Goal: Register for event/course

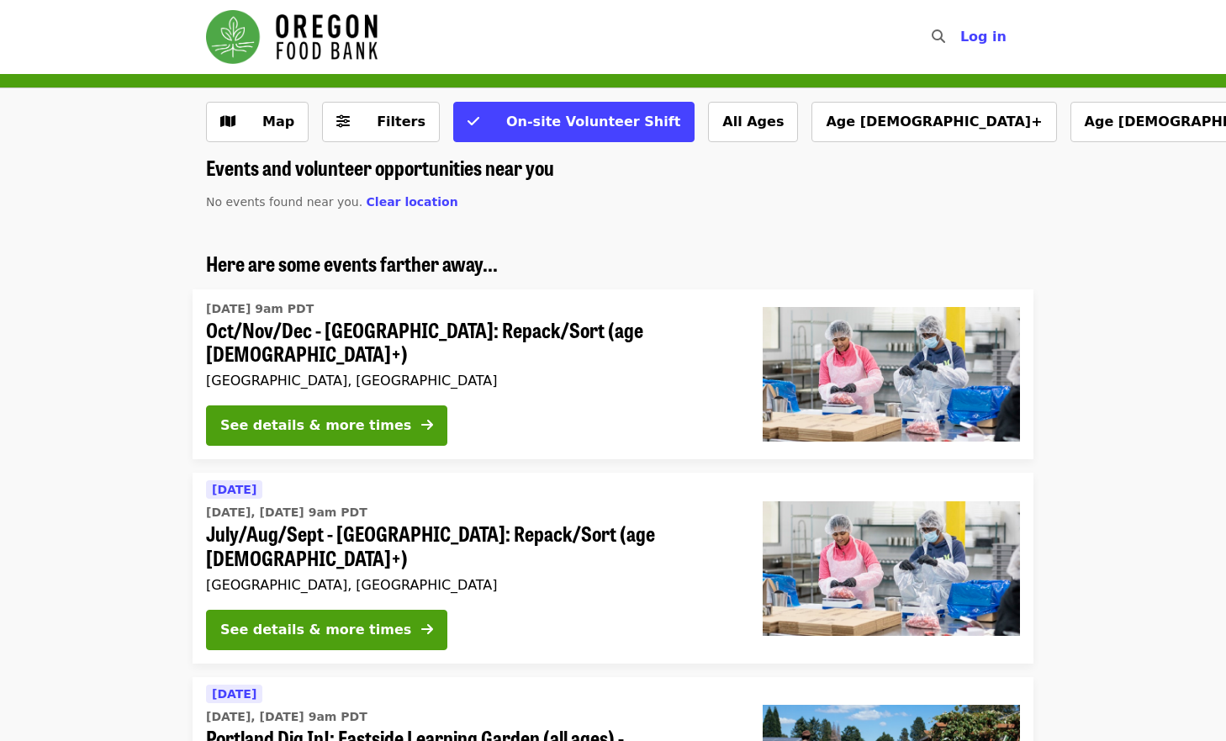
click at [380, 325] on span "Oct/Nov/Dec - [GEOGRAPHIC_DATA]: Repack/Sort (age [DEMOGRAPHIC_DATA]+)" at bounding box center [471, 342] width 530 height 49
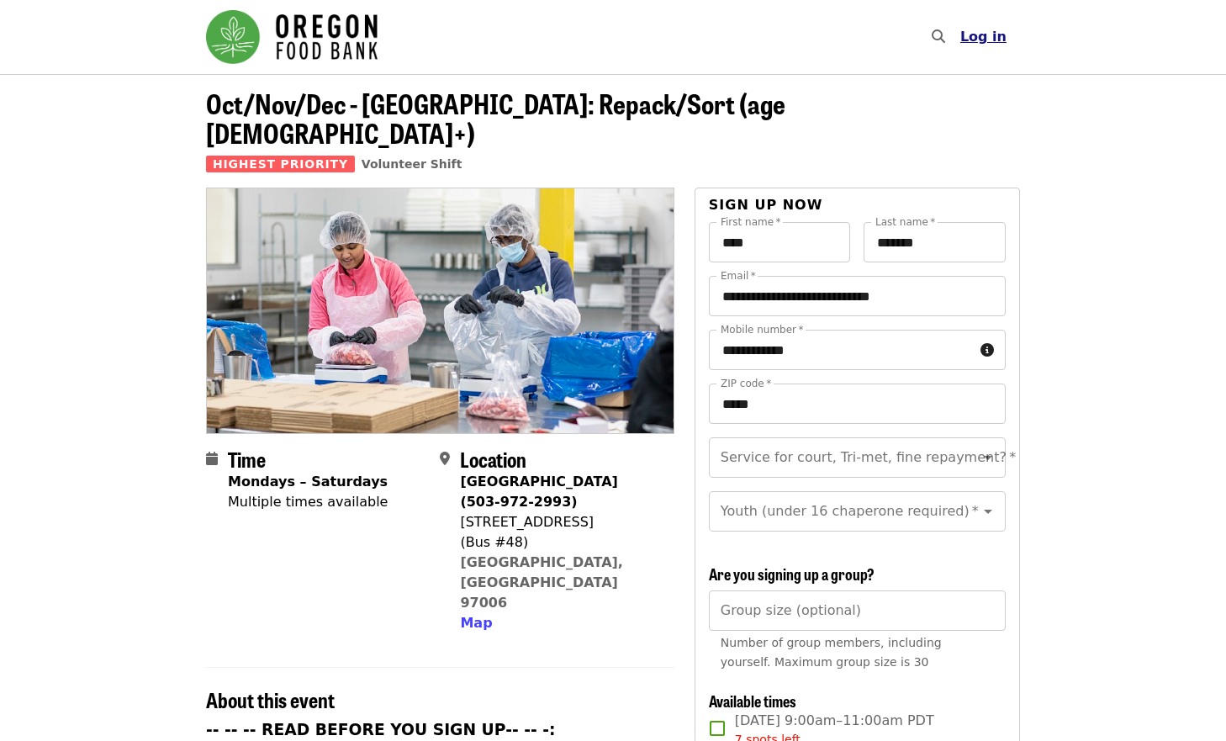
click at [996, 37] on span "Log in" at bounding box center [983, 37] width 46 height 16
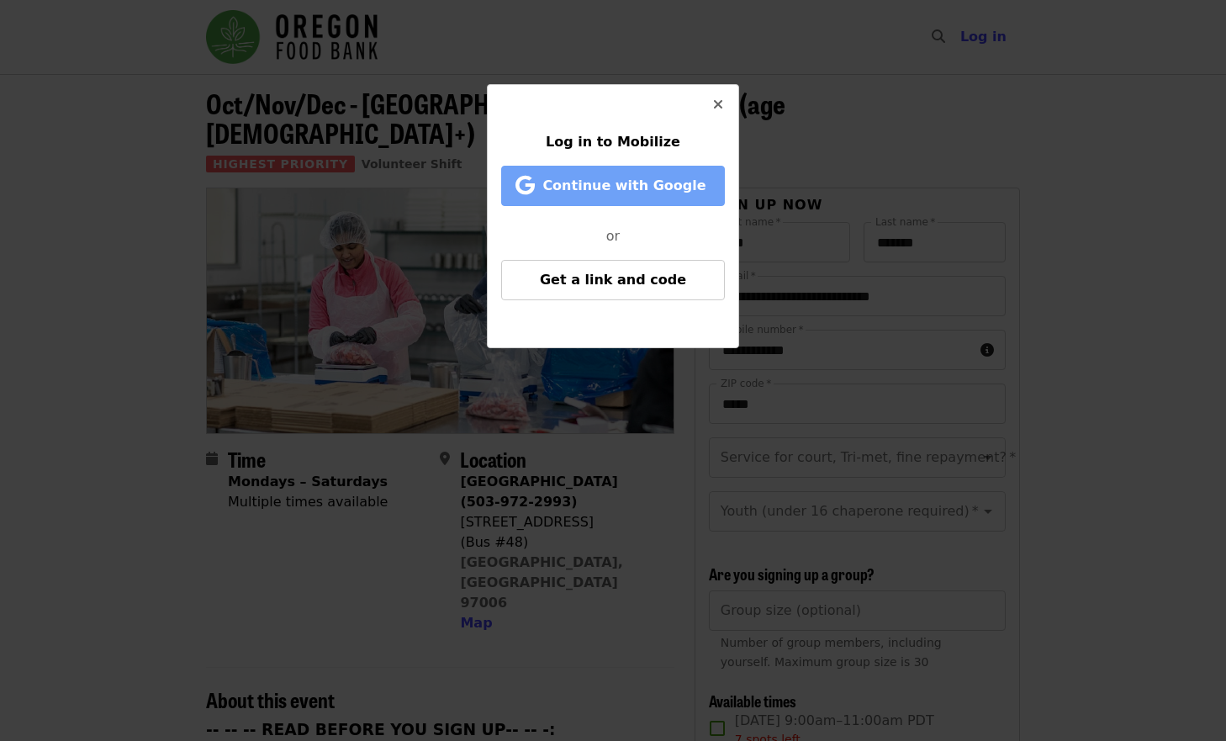
click at [612, 191] on span "Continue with Google" at bounding box center [623, 185] width 163 height 16
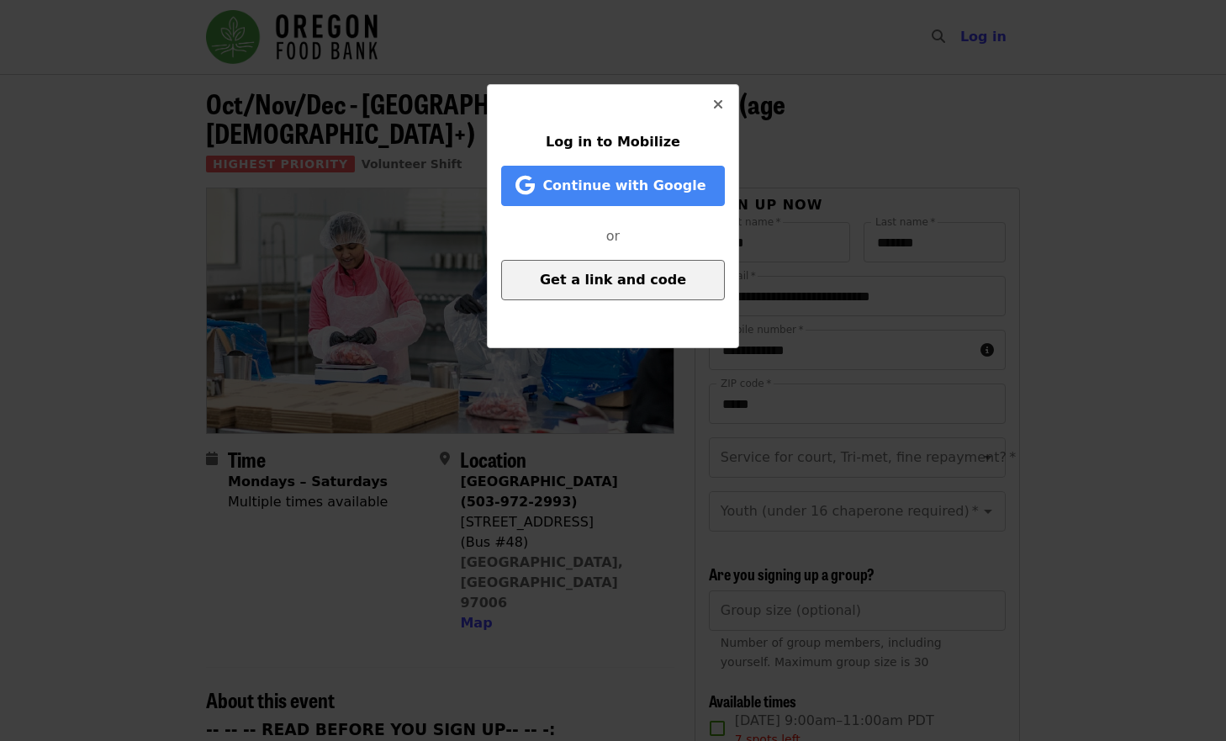
click at [624, 288] on span "Get a link and code" at bounding box center [613, 280] width 146 height 16
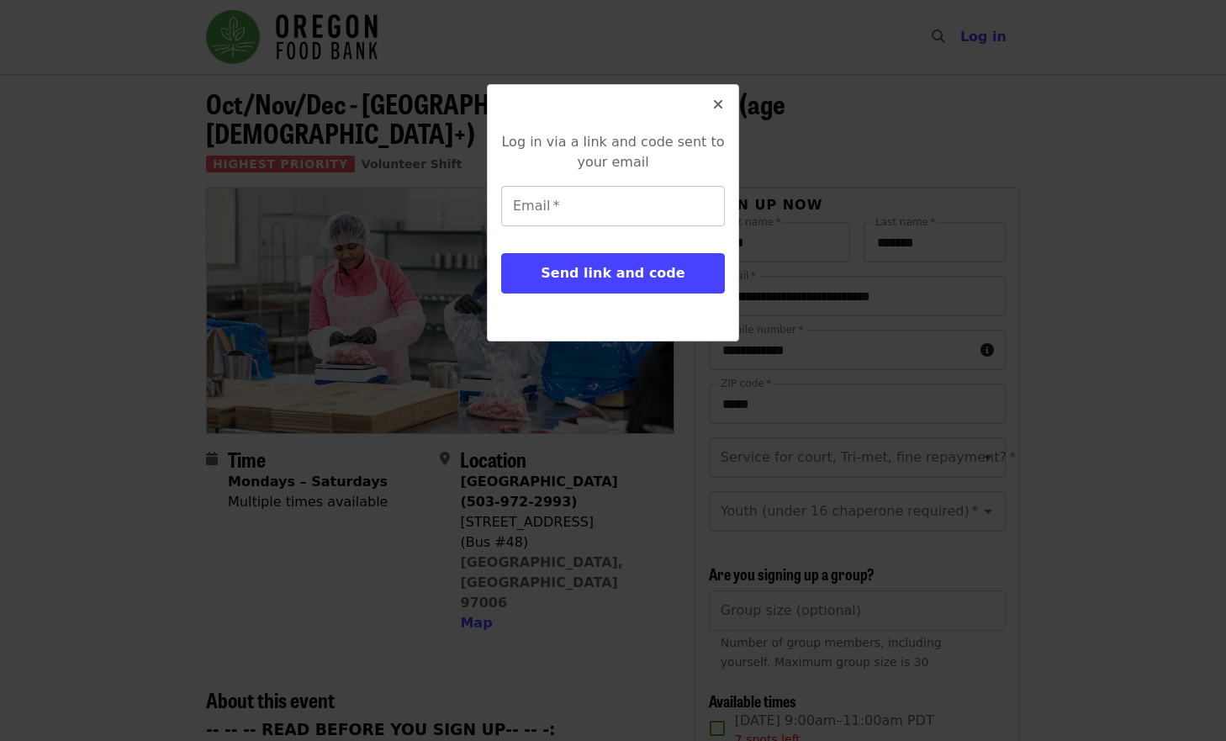
click at [600, 205] on input "Email   *" at bounding box center [613, 206] width 224 height 40
type input "**********"
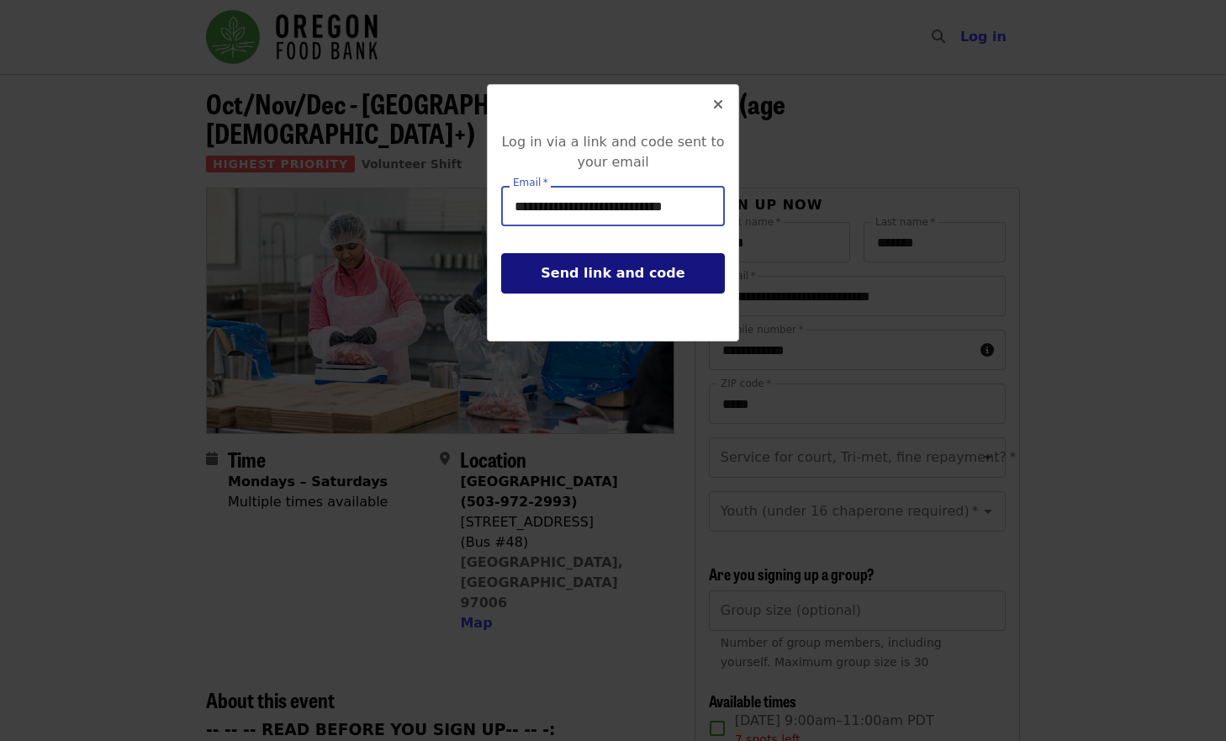
click at [663, 271] on span "Send link and code" at bounding box center [613, 273] width 144 height 16
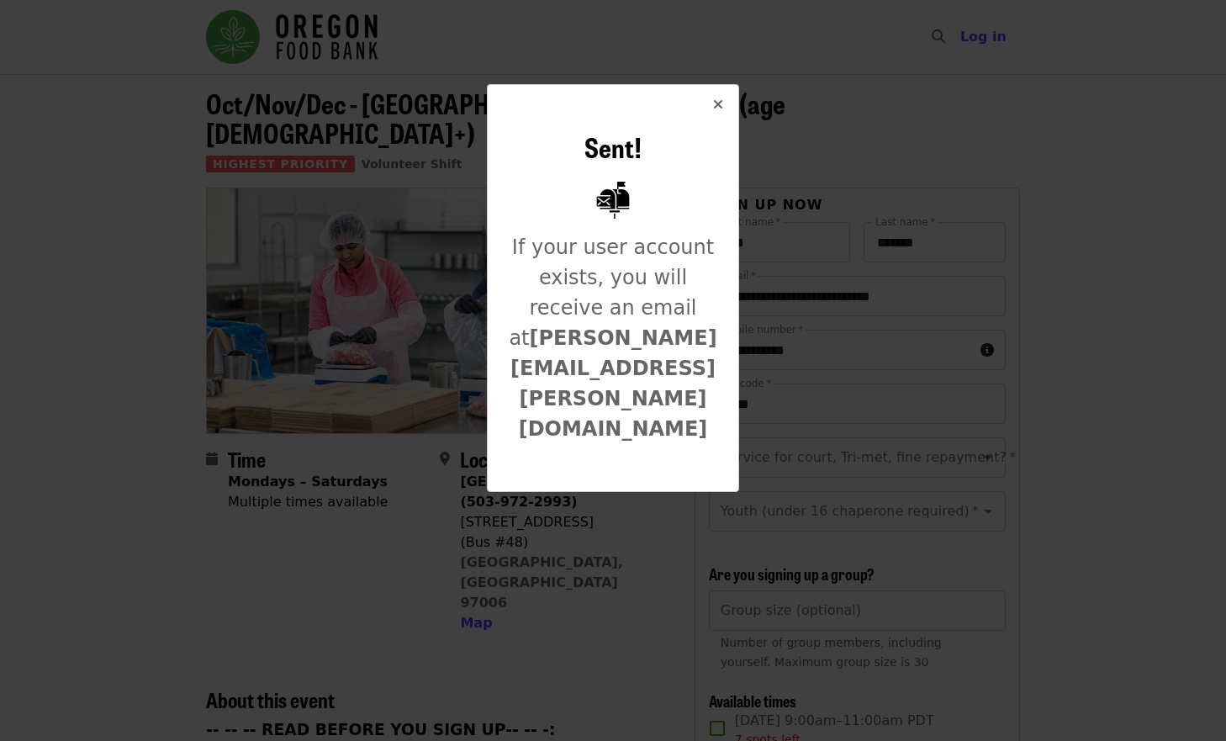
click at [719, 106] on icon "times icon" at bounding box center [718, 105] width 10 height 16
